Goal: Check status: Check status

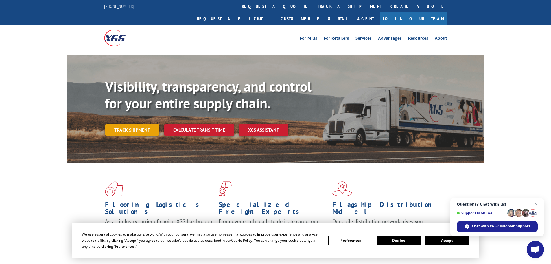
click at [151, 124] on link "Track shipment" at bounding box center [132, 130] width 54 height 12
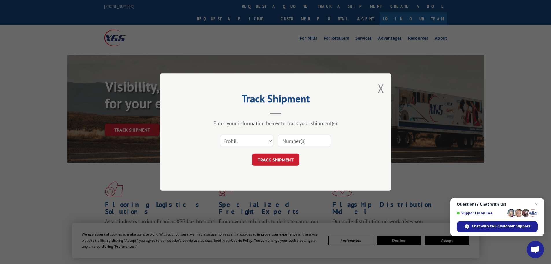
click at [244, 147] on div "Select category... Probill BOL PO" at bounding box center [247, 140] width 53 height 13
click at [247, 141] on select "Select category... Probill BOL PO" at bounding box center [246, 141] width 53 height 12
select select "bol"
click at [220, 135] on select "Select category... Probill BOL PO" at bounding box center [246, 141] width 53 height 12
click at [288, 146] on input at bounding box center [304, 141] width 53 height 12
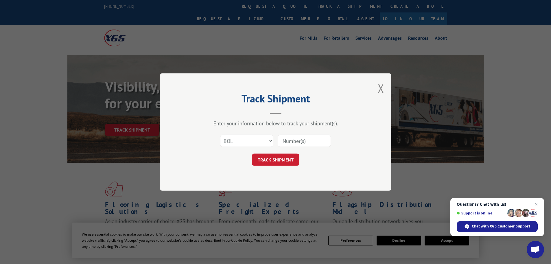
paste input "5560169"
type input "5560169"
drag, startPoint x: 279, startPoint y: 173, endPoint x: 278, endPoint y: 164, distance: 9.3
click at [279, 170] on div "Track Shipment Enter your information below to track your shipment(s). Select c…" at bounding box center [276, 131] width 232 height 117
click at [281, 157] on button "TRACK SHIPMENT" at bounding box center [275, 159] width 47 height 12
